Goal: Navigation & Orientation: Find specific page/section

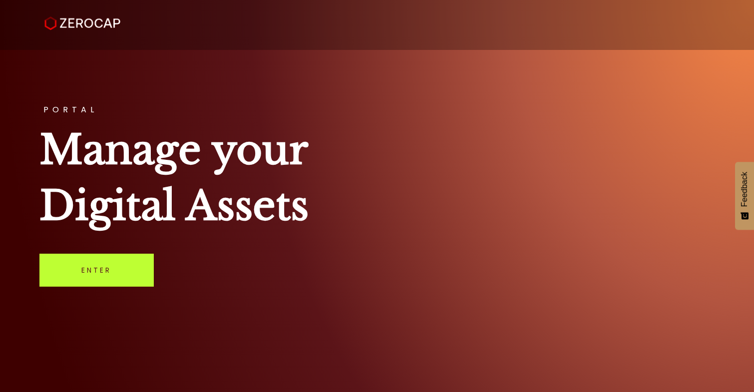
click at [86, 268] on link "Enter" at bounding box center [96, 270] width 114 height 33
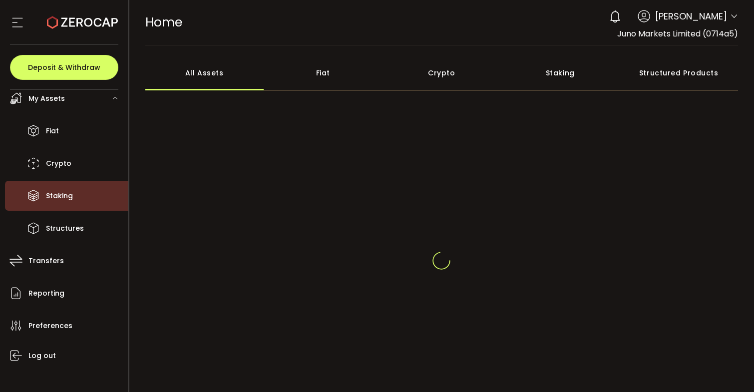
scroll to position [47, 0]
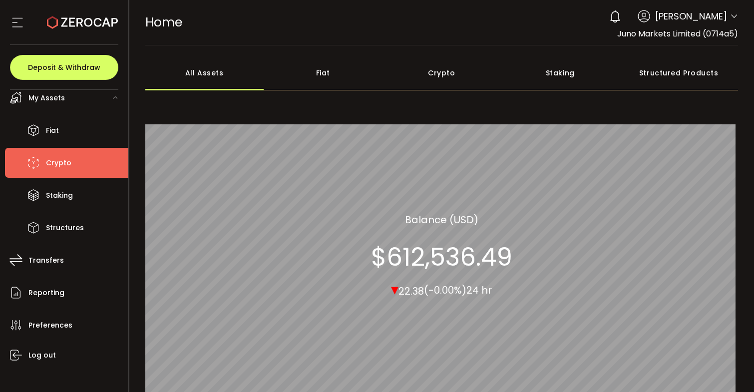
click at [49, 166] on span "Crypto" at bounding box center [58, 163] width 25 height 14
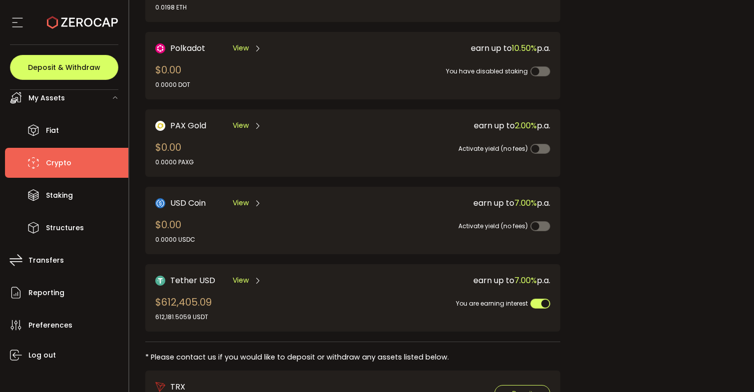
scroll to position [204, 0]
click at [240, 279] on span "View" at bounding box center [241, 280] width 16 height 10
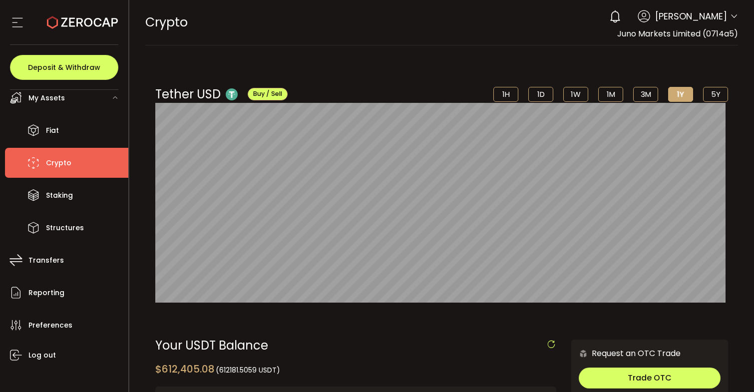
scroll to position [42, 0]
